Goal: Information Seeking & Learning: Learn about a topic

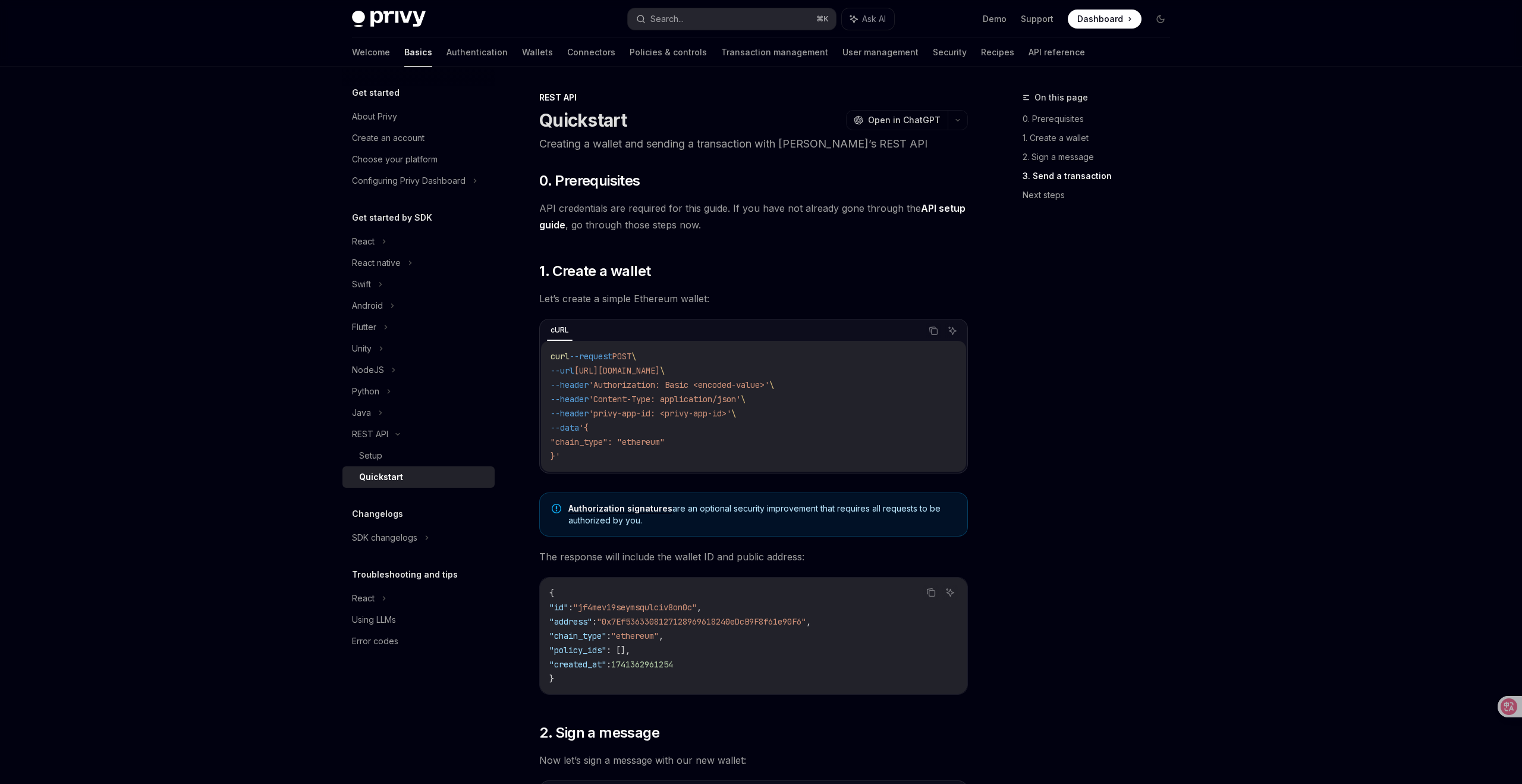
type textarea "*"
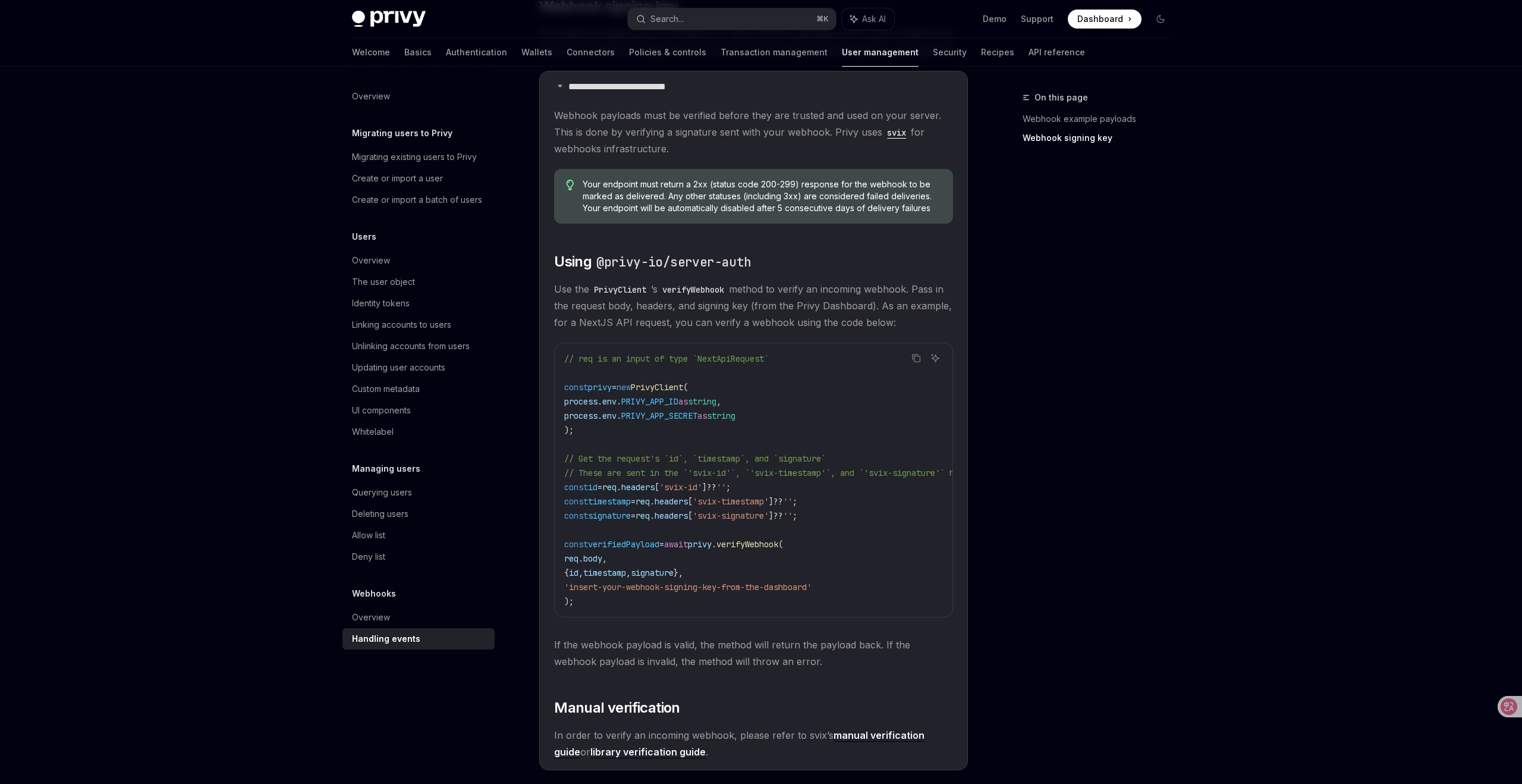
scroll to position [860, 0]
click at [540, 265] on icon "Navigate to header" at bounding box center [537, 262] width 8 height 7
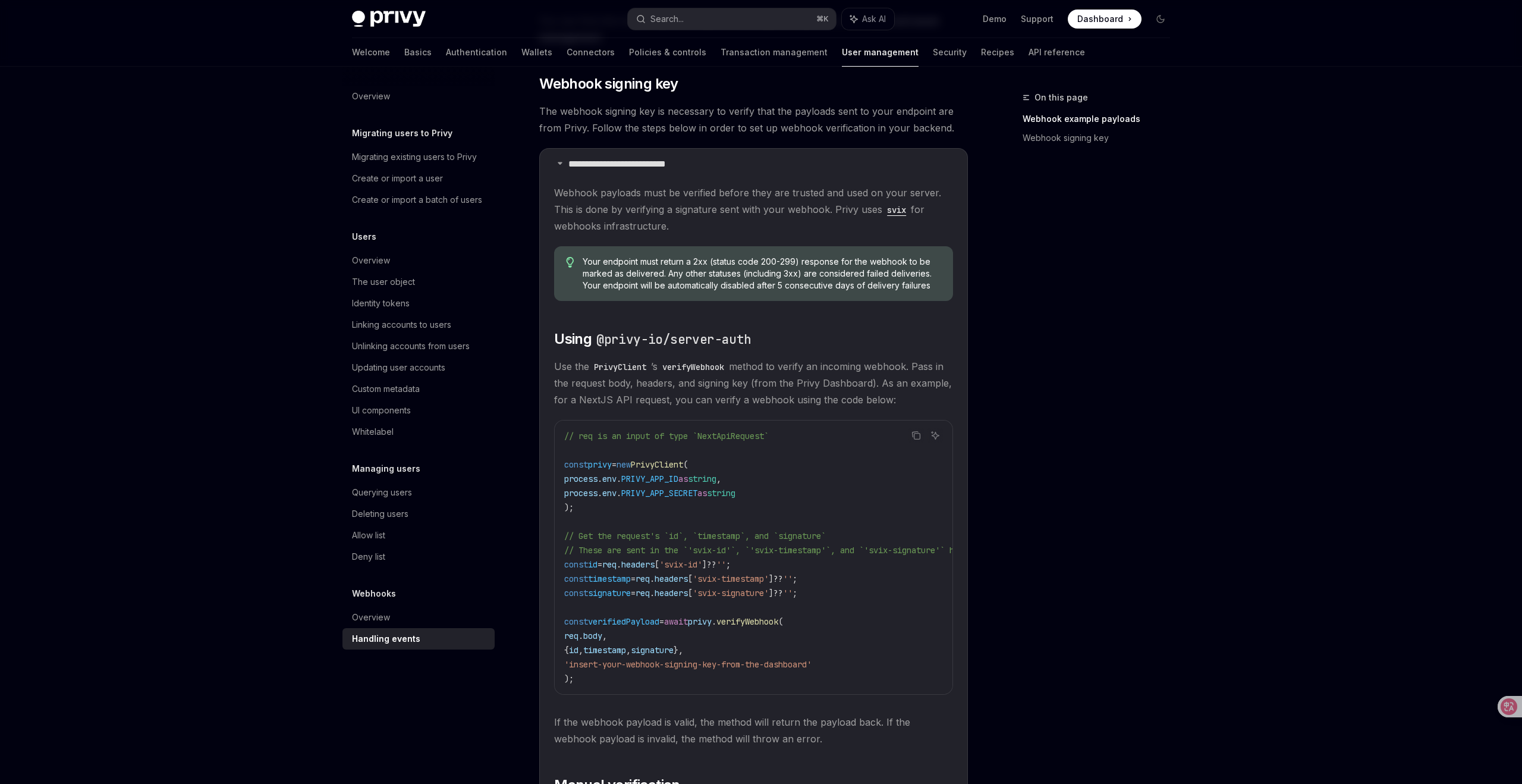
scroll to position [821, 0]
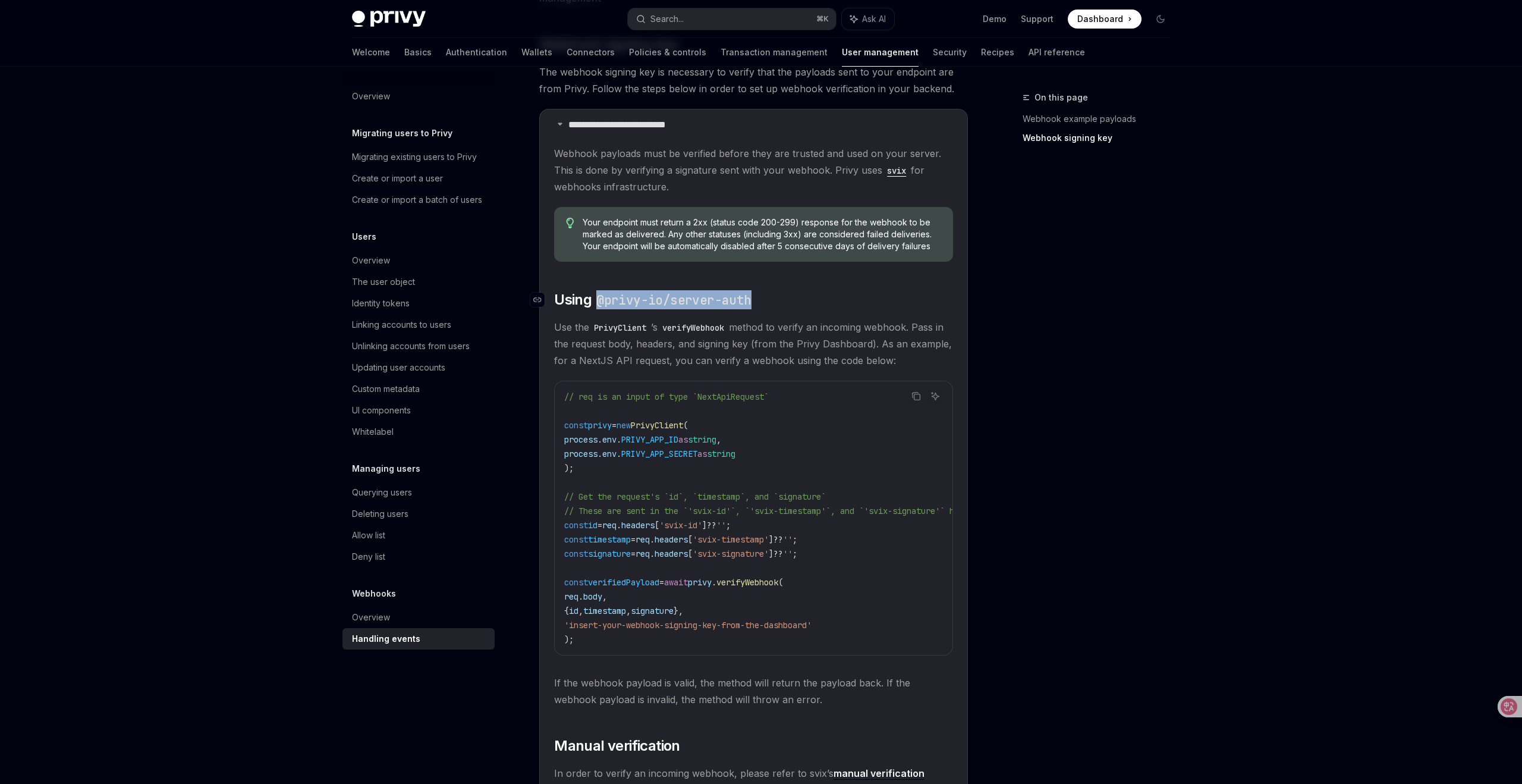
drag, startPoint x: 764, startPoint y: 306, endPoint x: 602, endPoint y: 304, distance: 162.0
click at [602, 304] on h2 "​ Using @privy-io/server-auth" at bounding box center [754, 299] width 399 height 19
copy code "@privy-io/server-auth"
type textarea "*"
click at [866, 553] on code "// req is an input of type `NextApiRequest` const privy = new PrivyClient ( pro…" at bounding box center [819, 517] width 509 height 257
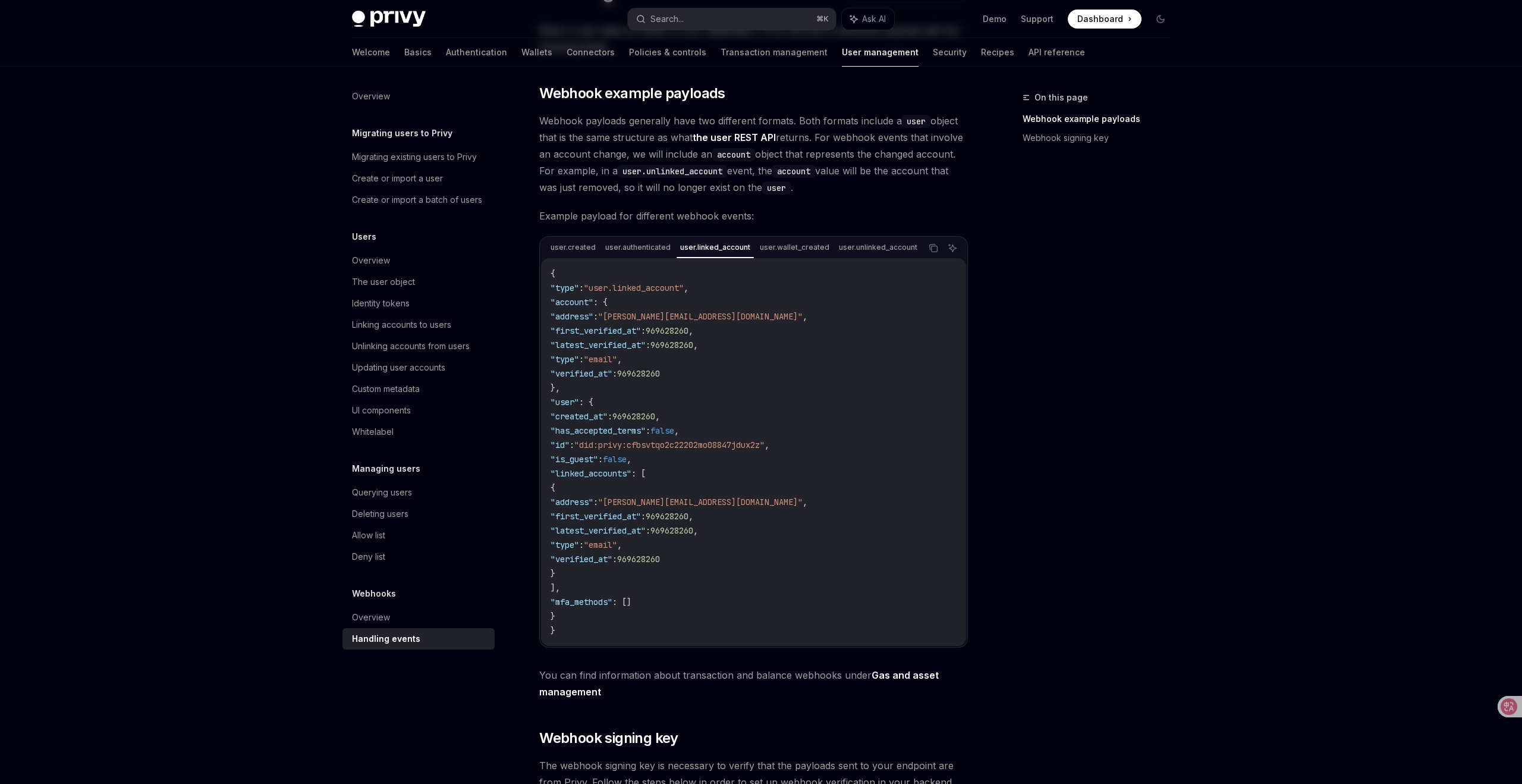
scroll to position [0, 0]
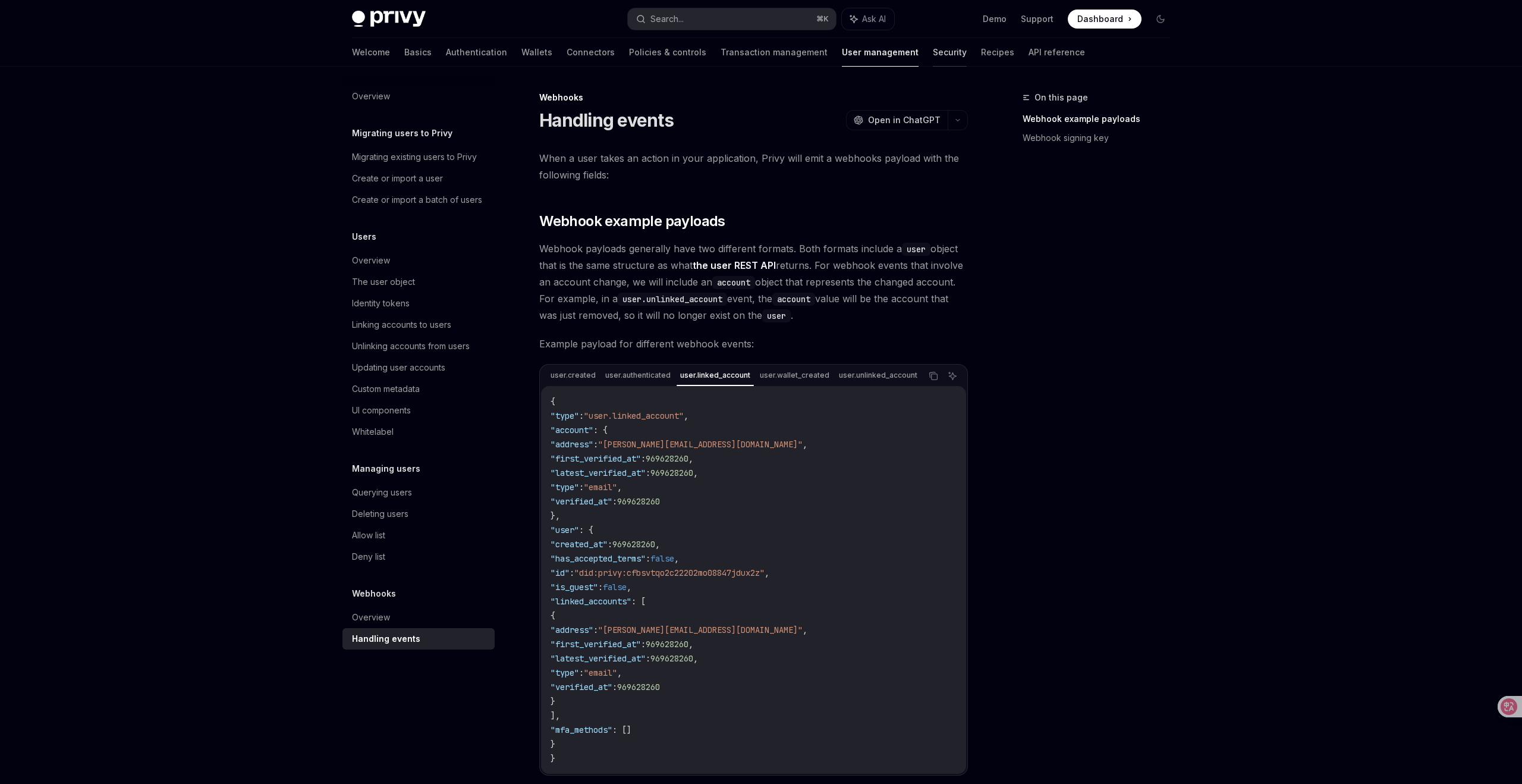
click at [933, 52] on link "Security" at bounding box center [949, 52] width 34 height 29
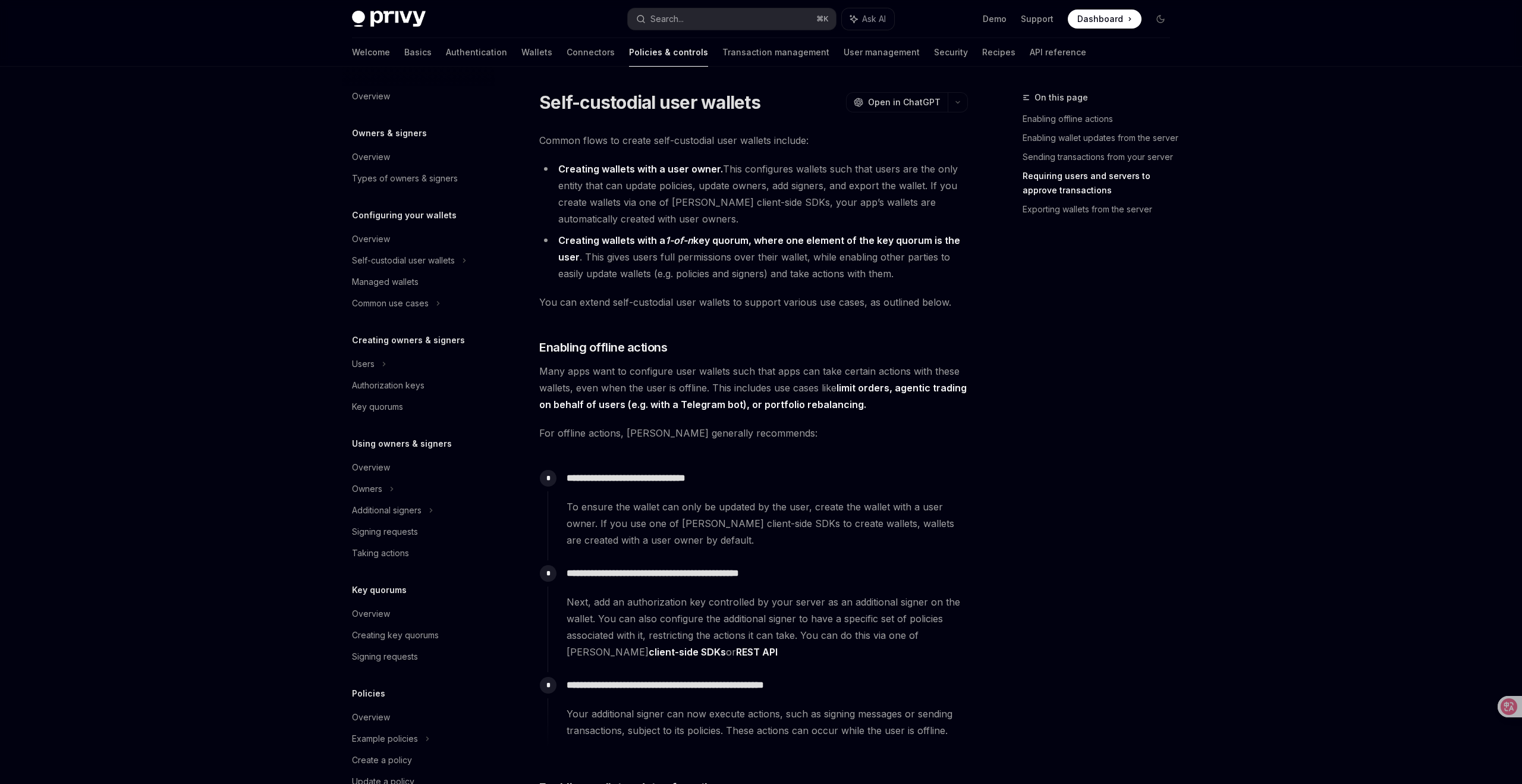
scroll to position [1709, 0]
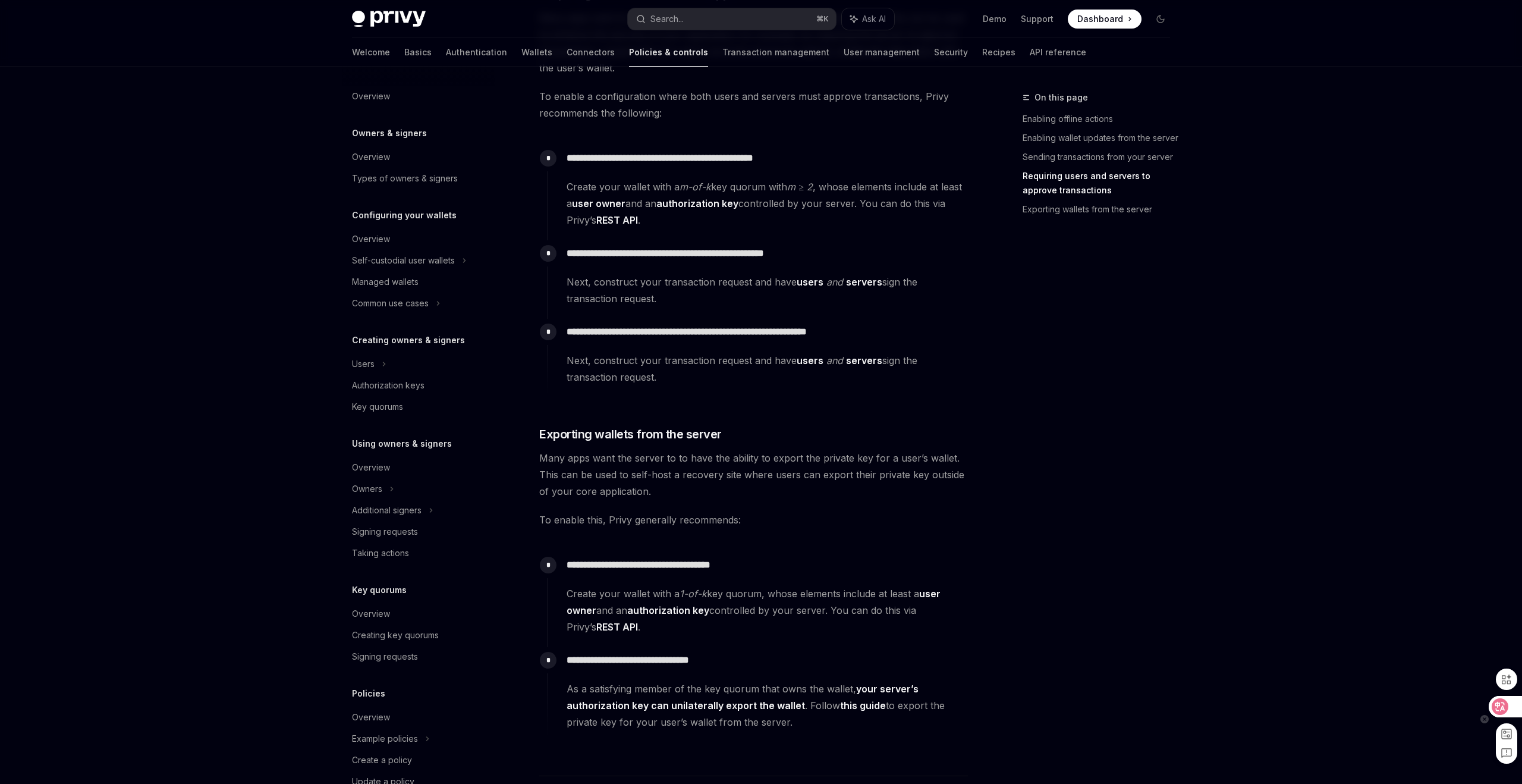
click at [1496, 703] on icon at bounding box center [1501, 707] width 12 height 12
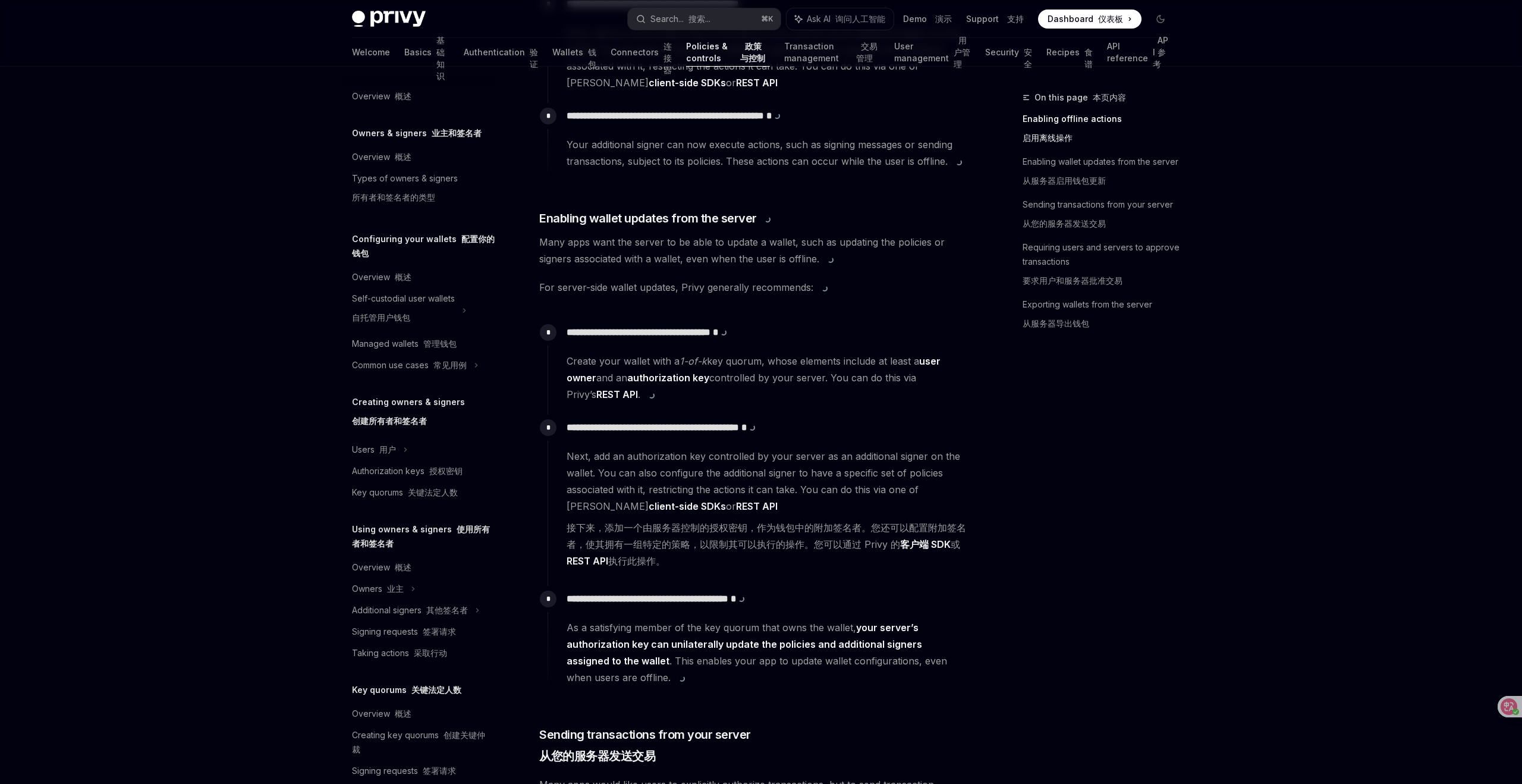
scroll to position [0, 0]
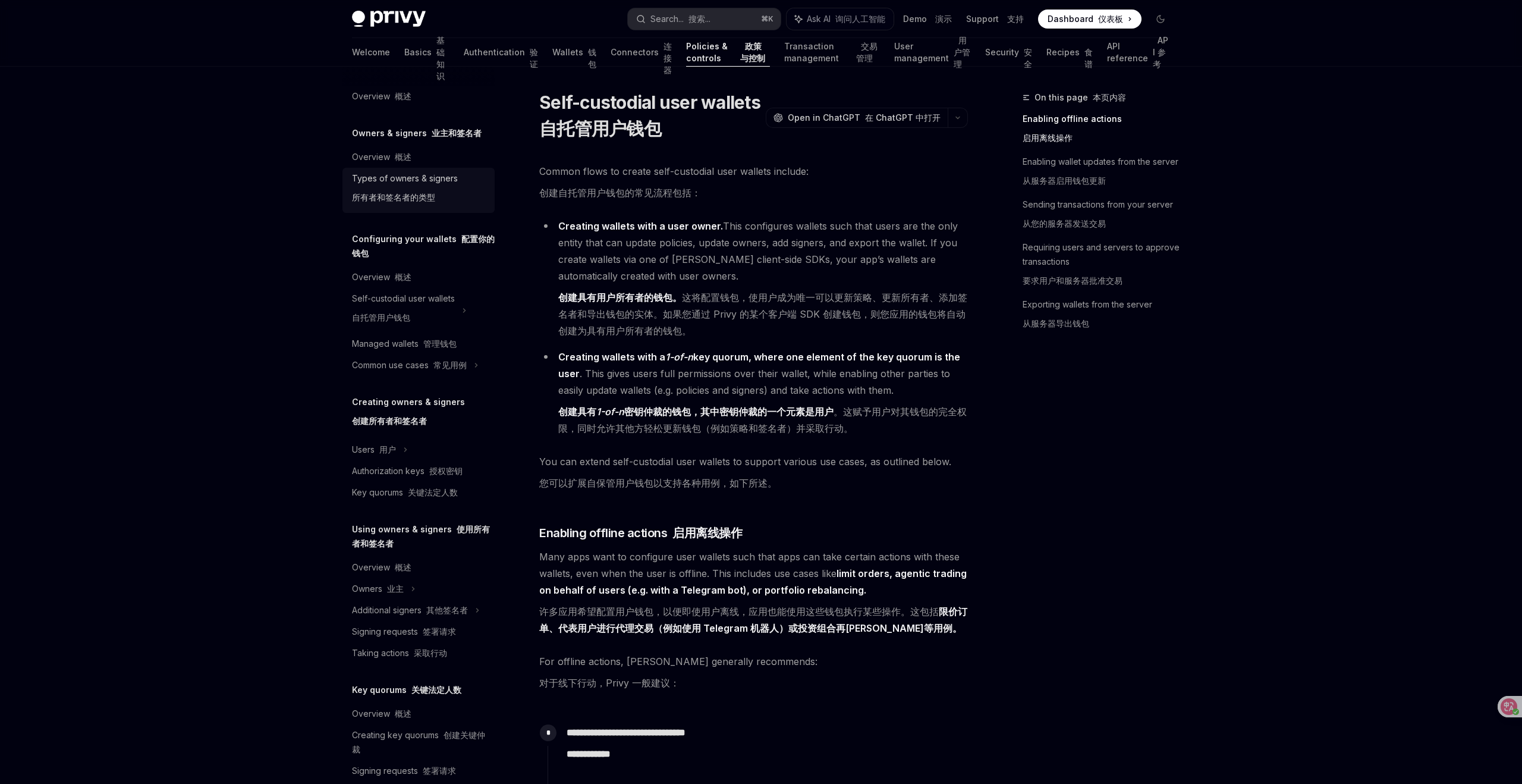
click at [416, 192] on font "所有者和签名者的类型" at bounding box center [393, 197] width 83 height 10
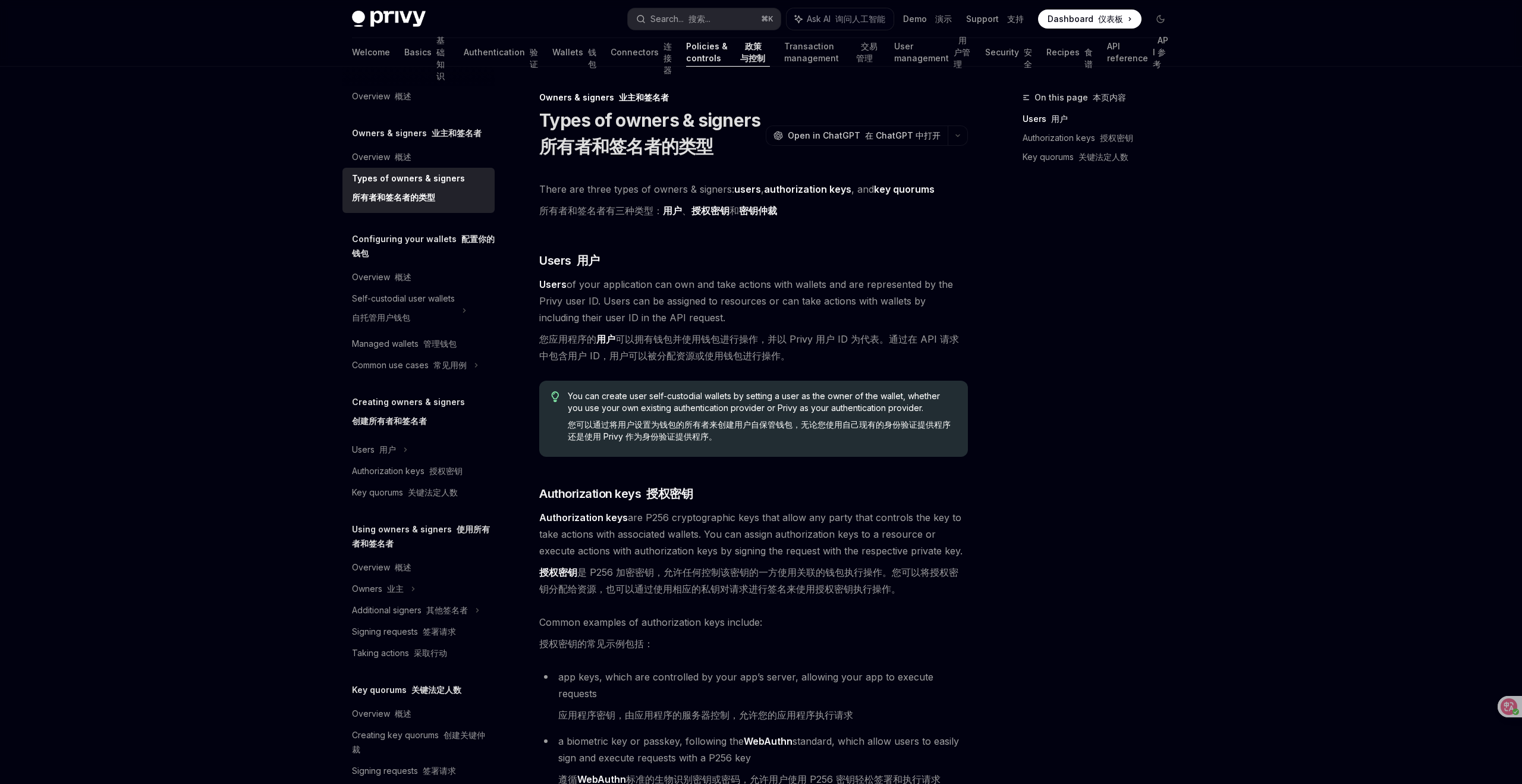
type textarea "*"
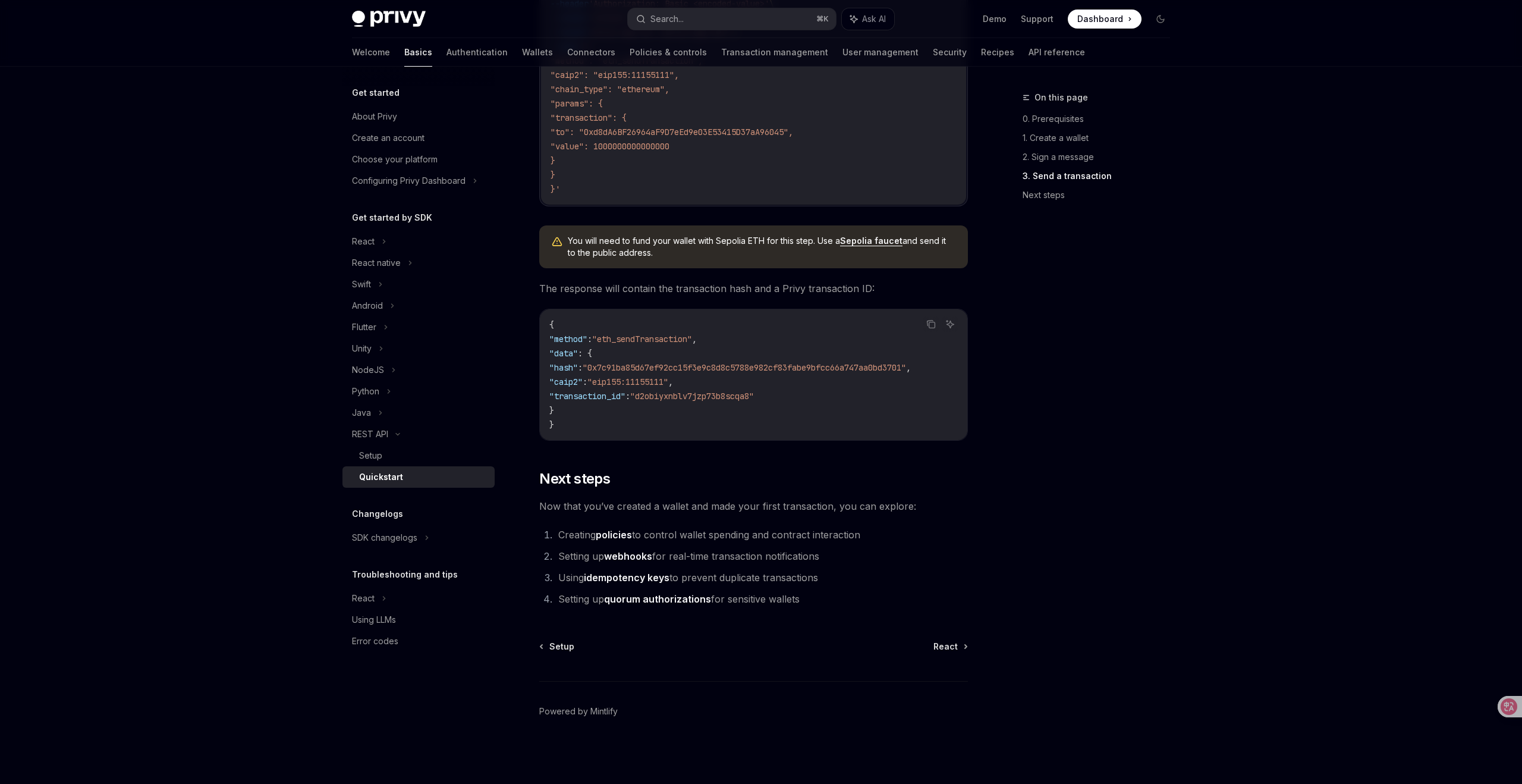
scroll to position [1315, 0]
type textarea "*"
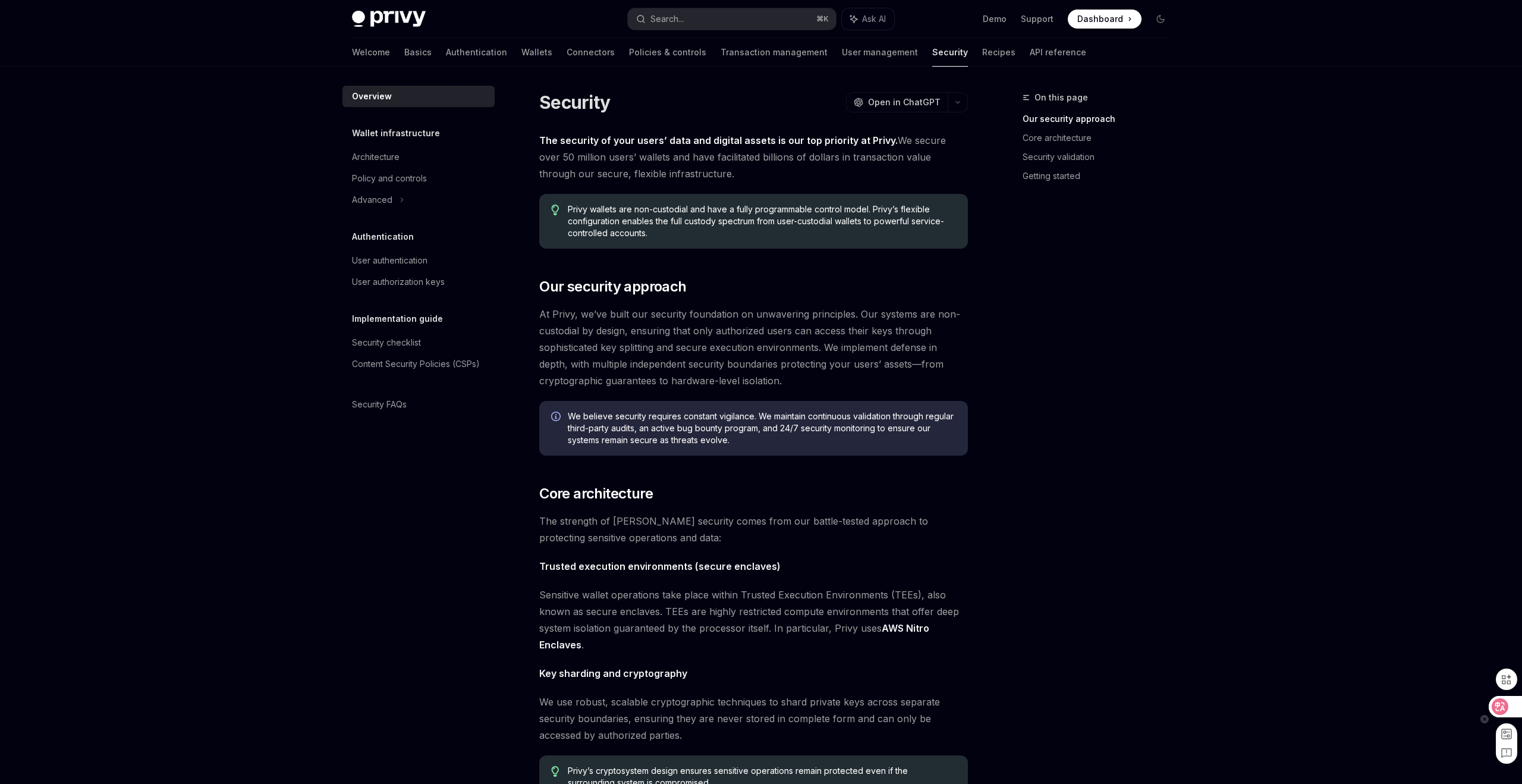
click at [1506, 703] on icon at bounding box center [1501, 707] width 12 height 12
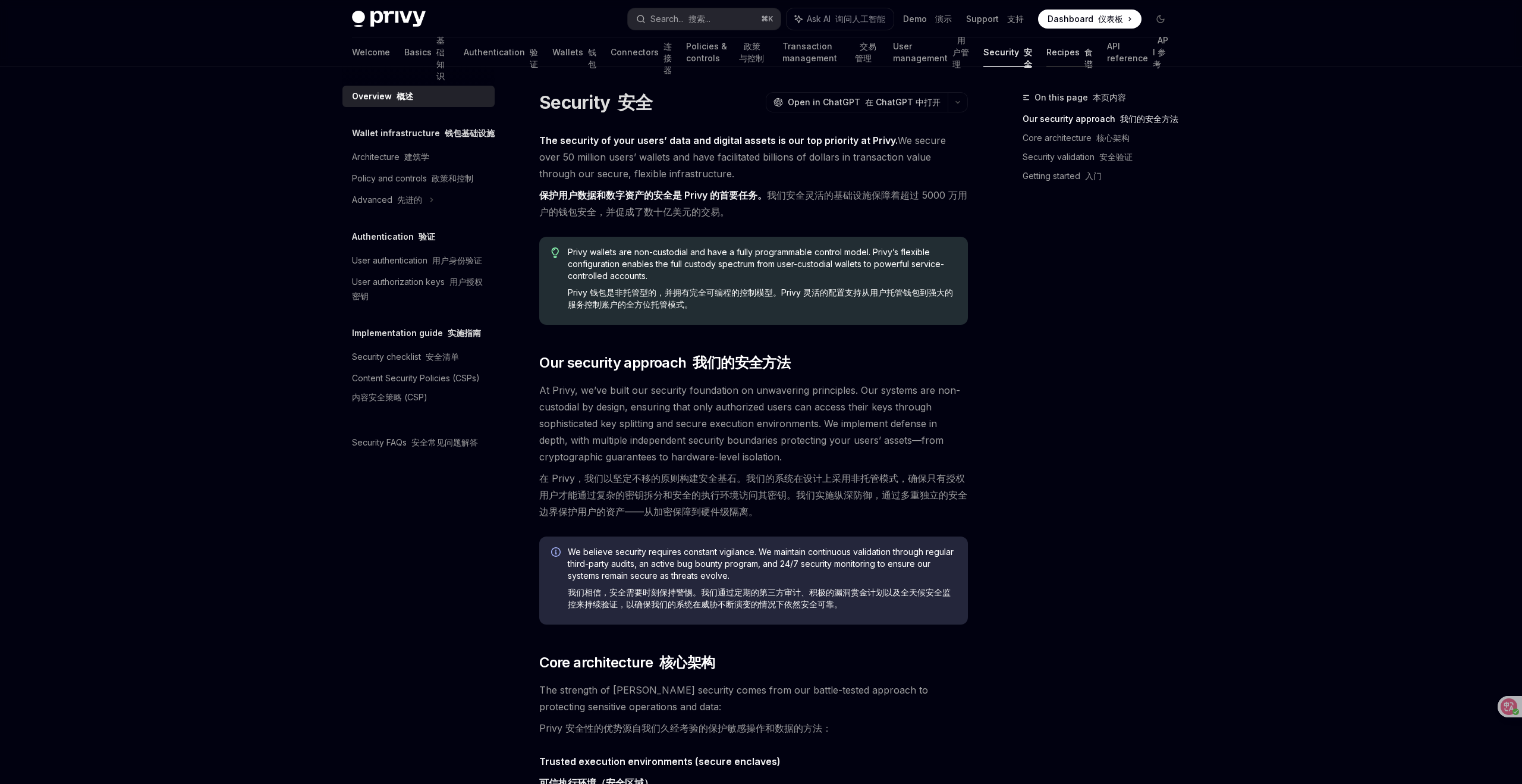
click at [1057, 49] on link "Recipes 食谱" at bounding box center [1070, 52] width 46 height 29
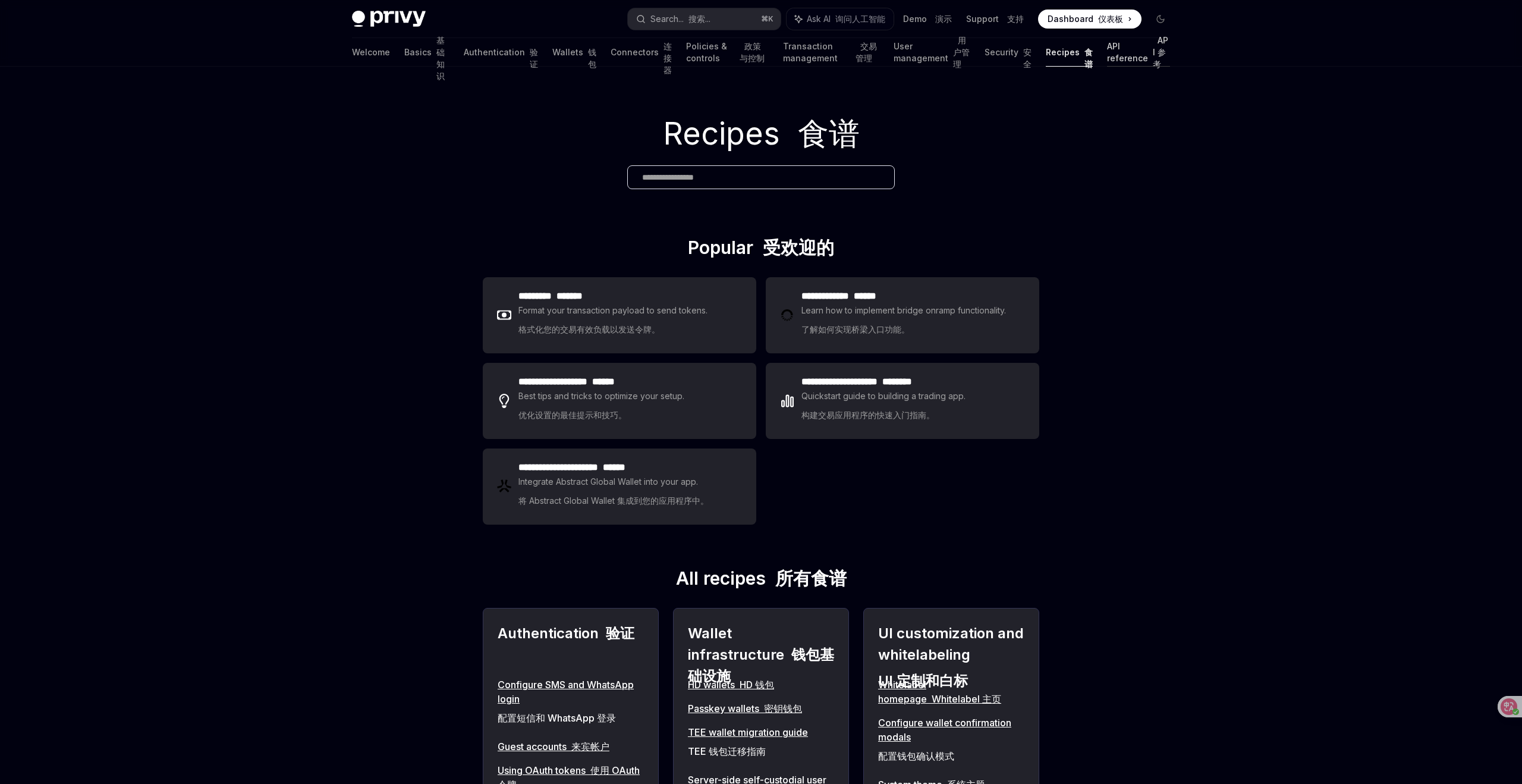
click at [1115, 55] on link "API reference API 参考" at bounding box center [1139, 52] width 63 height 29
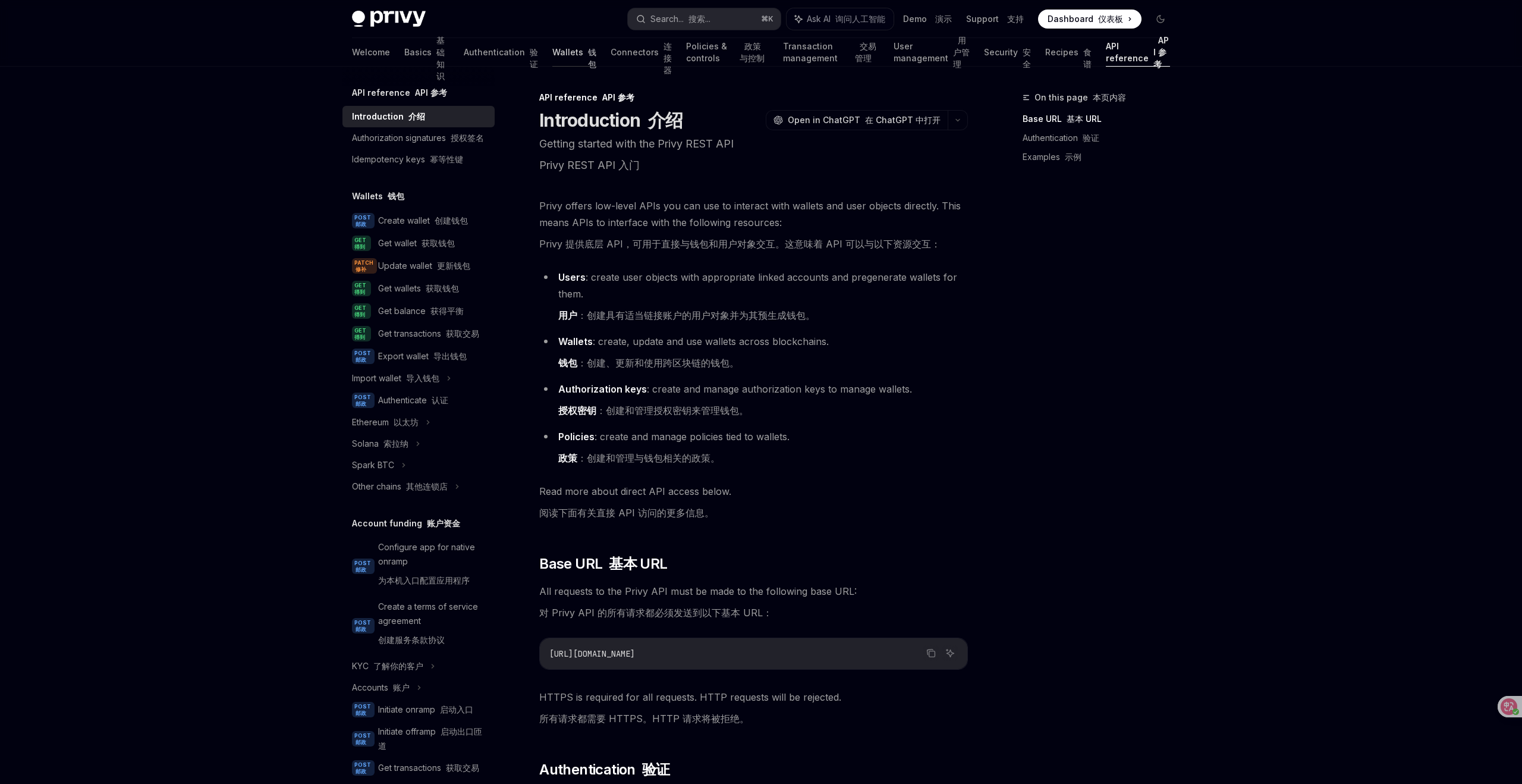
click at [553, 51] on link "Wallets 钱包" at bounding box center [574, 52] width 44 height 29
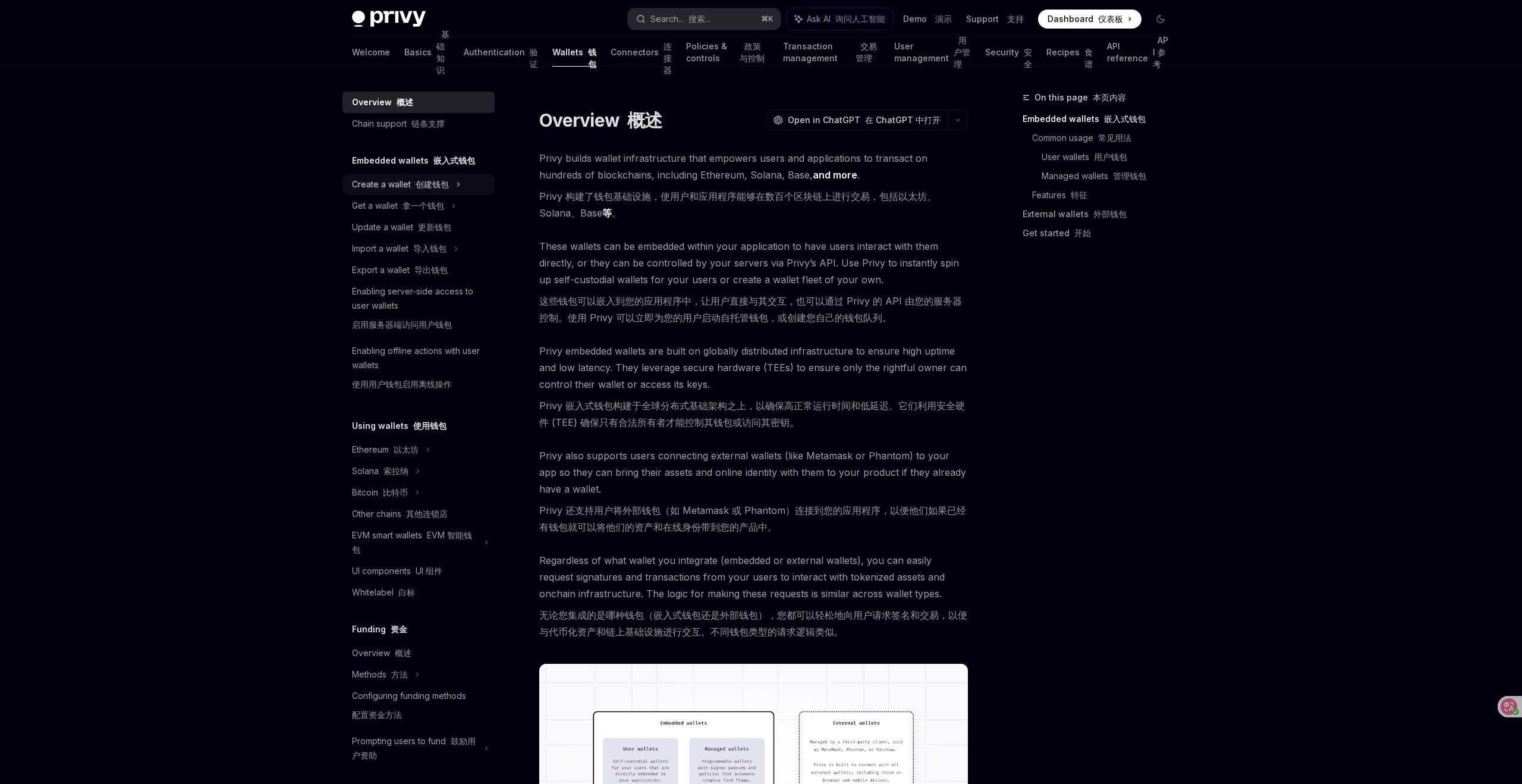
click at [445, 179] on font "创建钱包" at bounding box center [432, 184] width 33 height 10
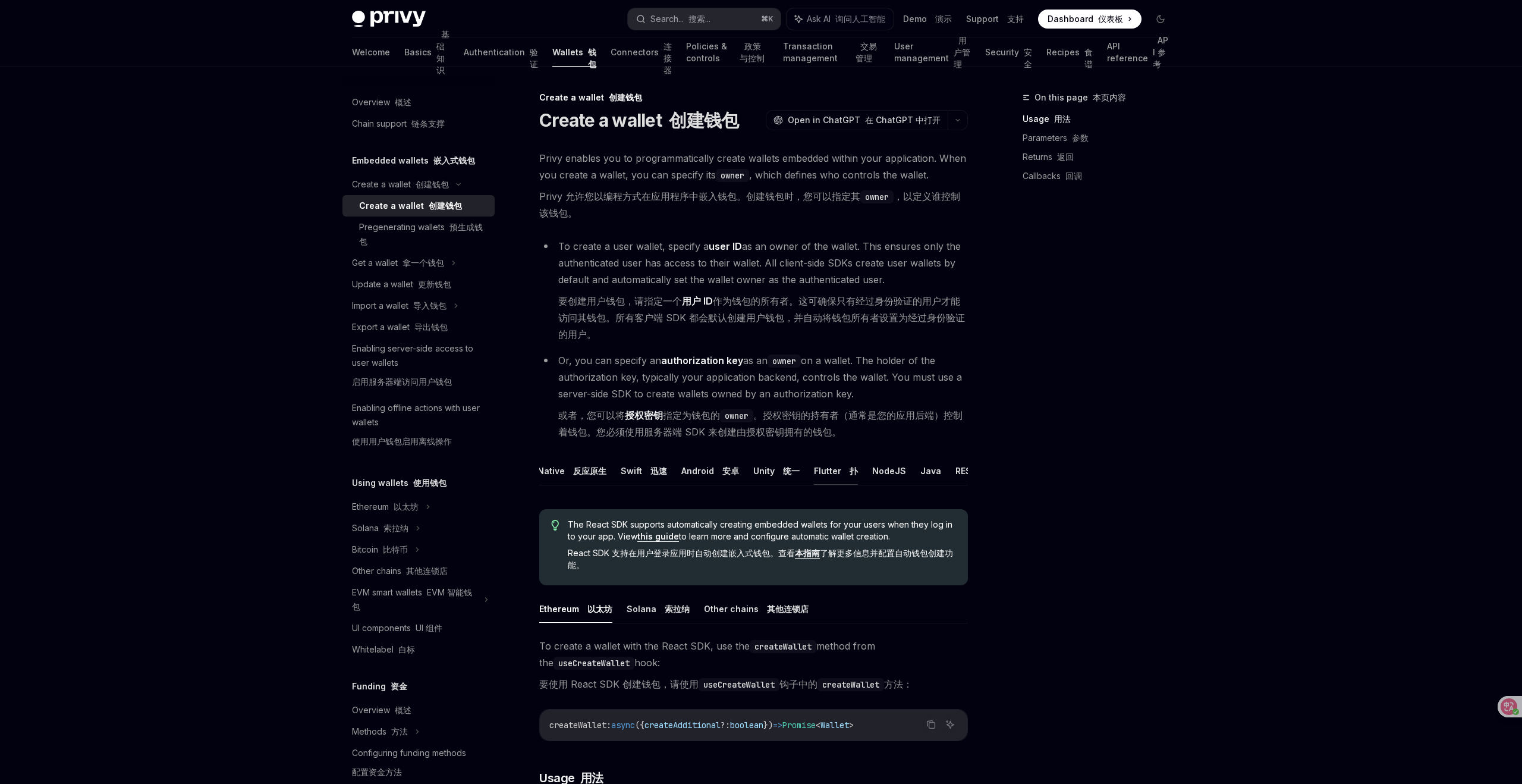
scroll to position [0, 102]
click at [911, 471] on button "Java" at bounding box center [921, 471] width 21 height 28
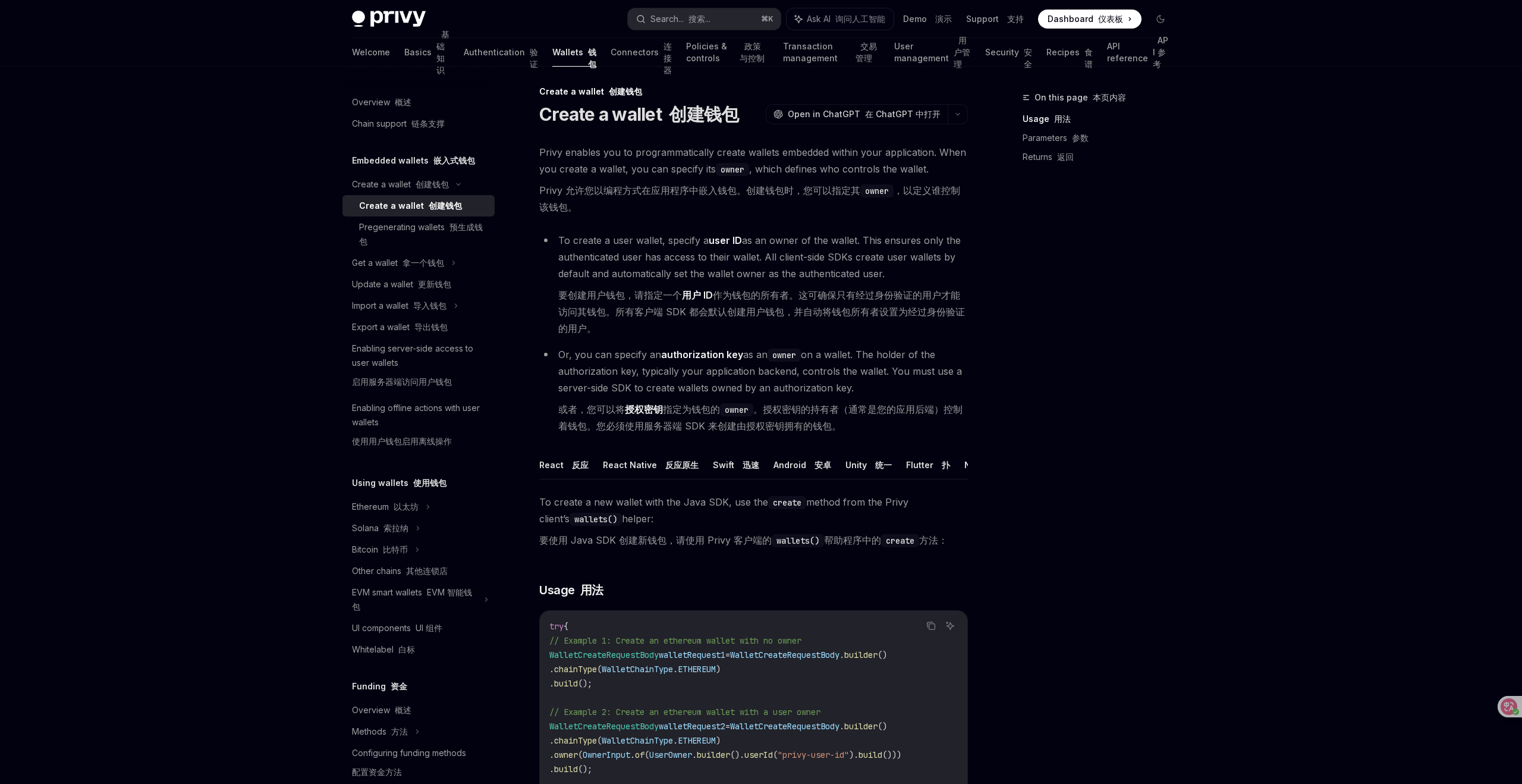
scroll to position [4, 0]
click at [787, 504] on code "create" at bounding box center [787, 504] width 38 height 13
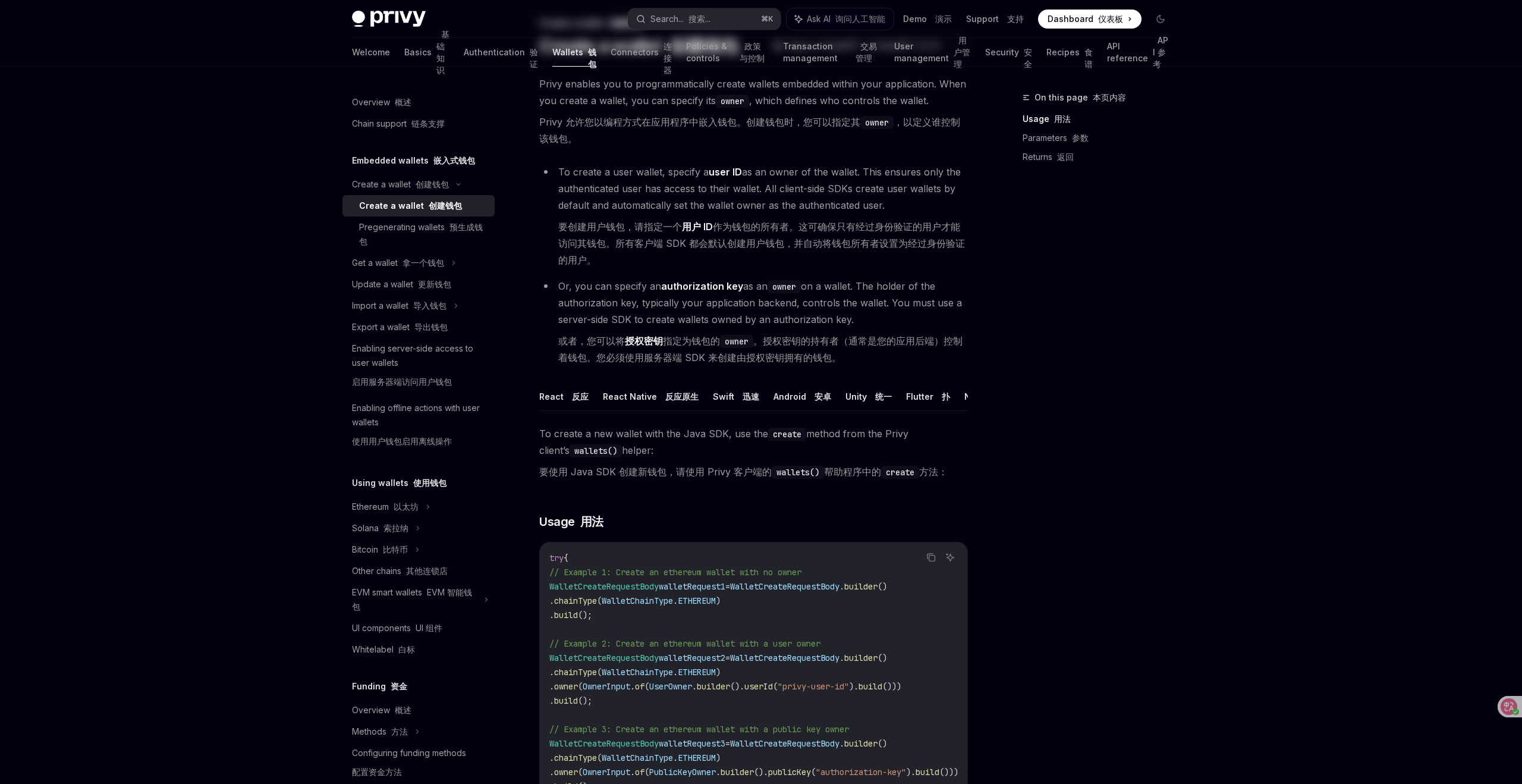
scroll to position [1, 0]
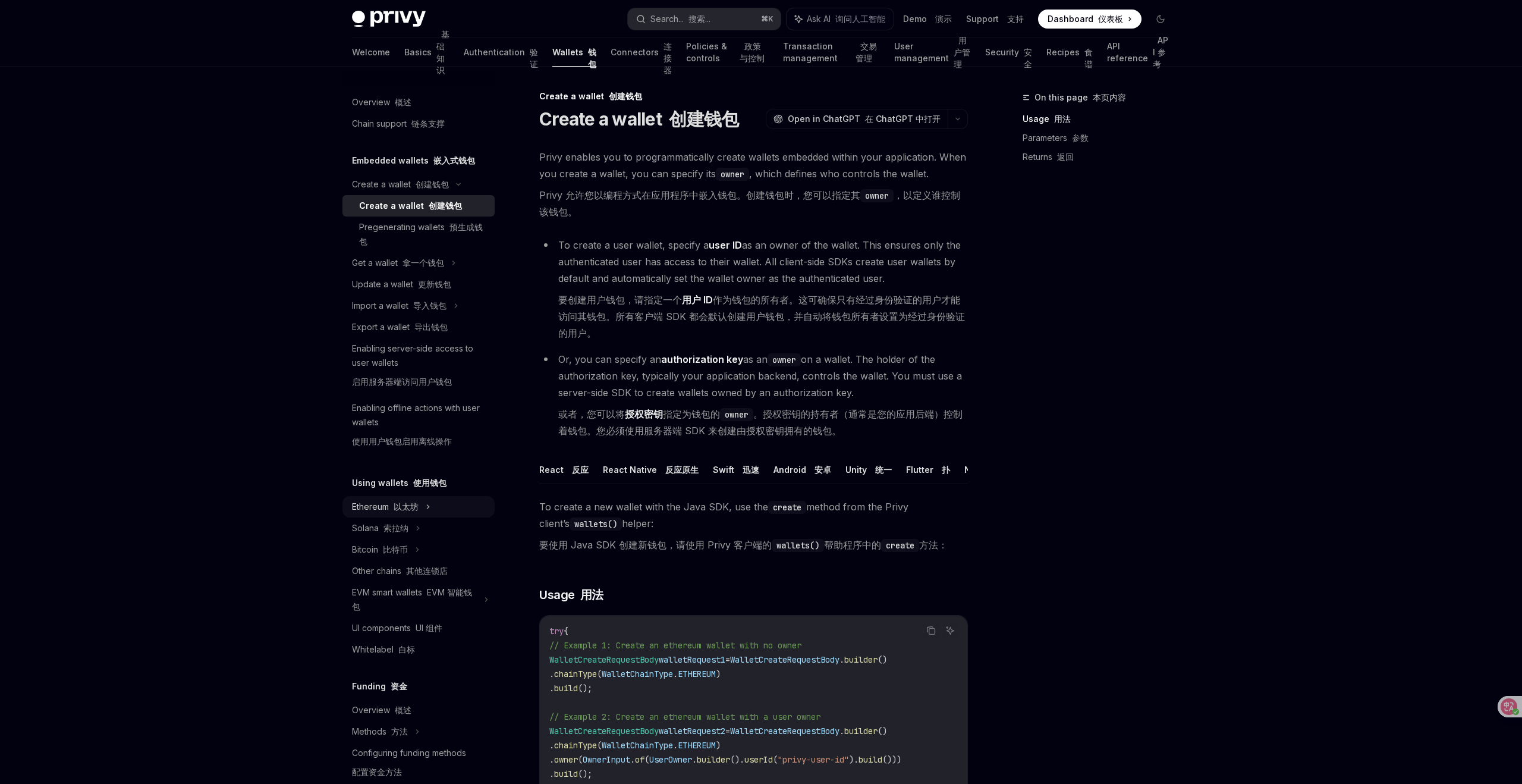
click at [422, 500] on div "Ethereum 以太坊" at bounding box center [418, 507] width 152 height 21
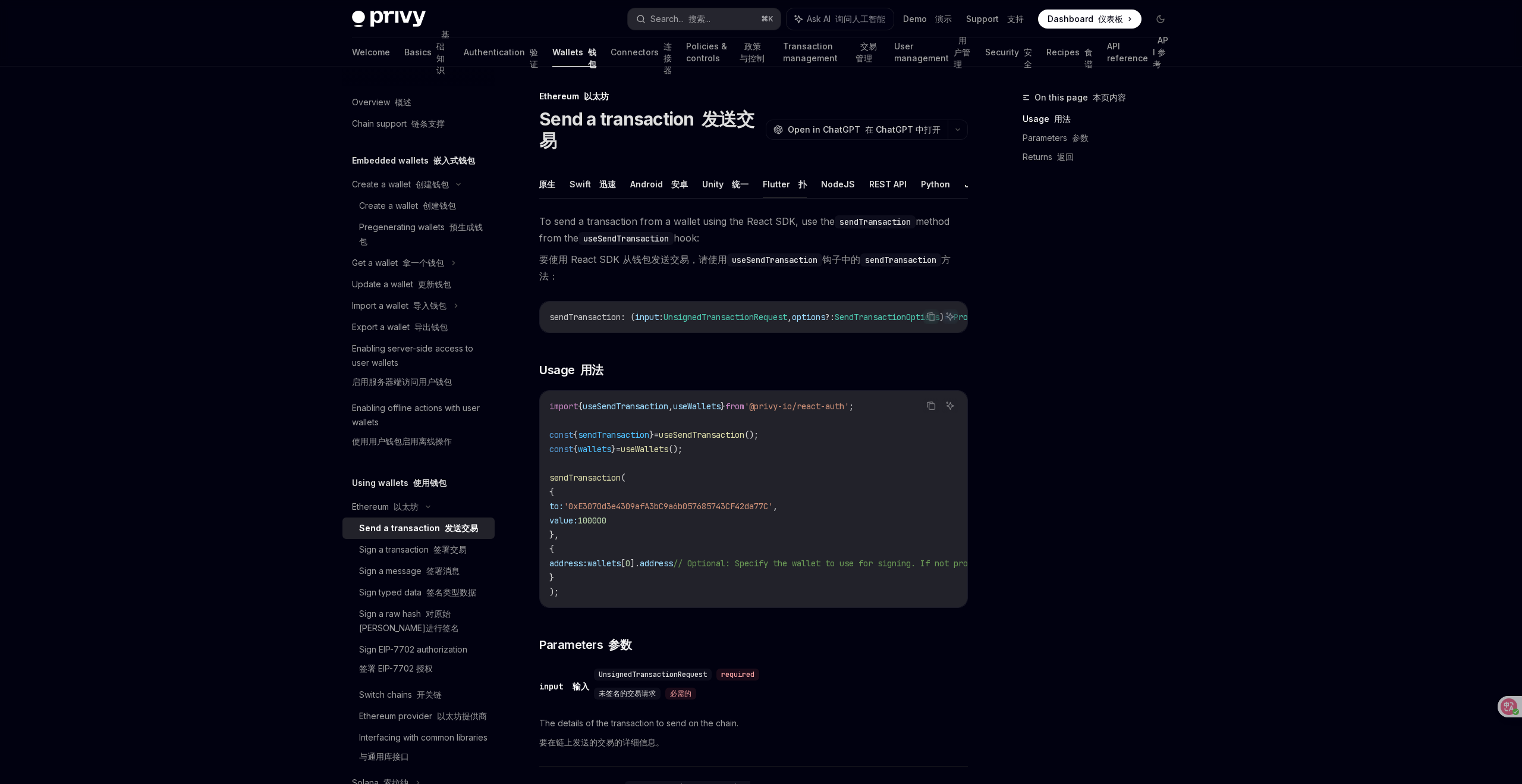
scroll to position [0, 145]
click at [963, 183] on button "Java" at bounding box center [972, 184] width 21 height 28
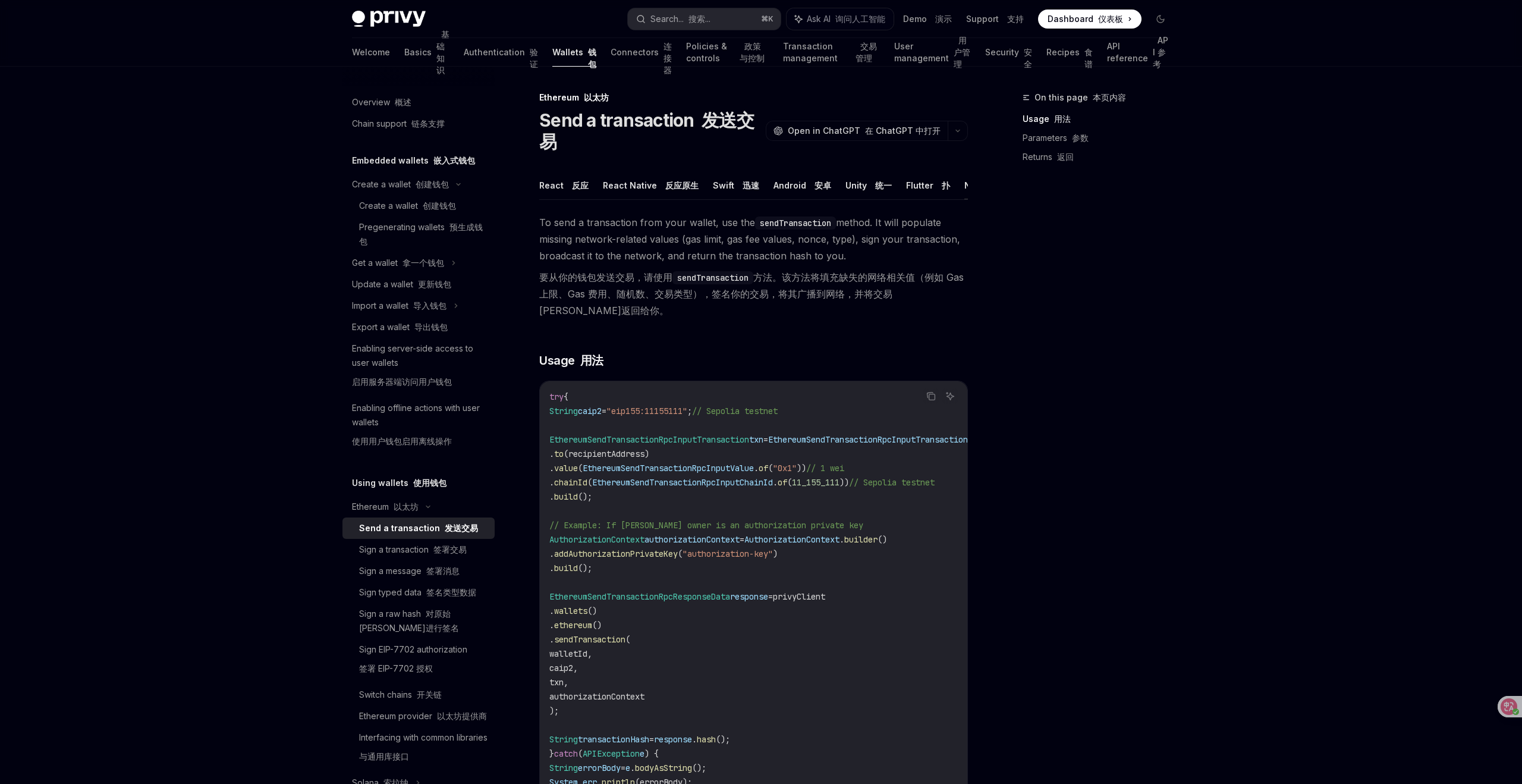
scroll to position [0, 145]
click at [920, 183] on button "Python" at bounding box center [934, 185] width 29 height 28
type textarea "*"
